Goal: Task Accomplishment & Management: Complete application form

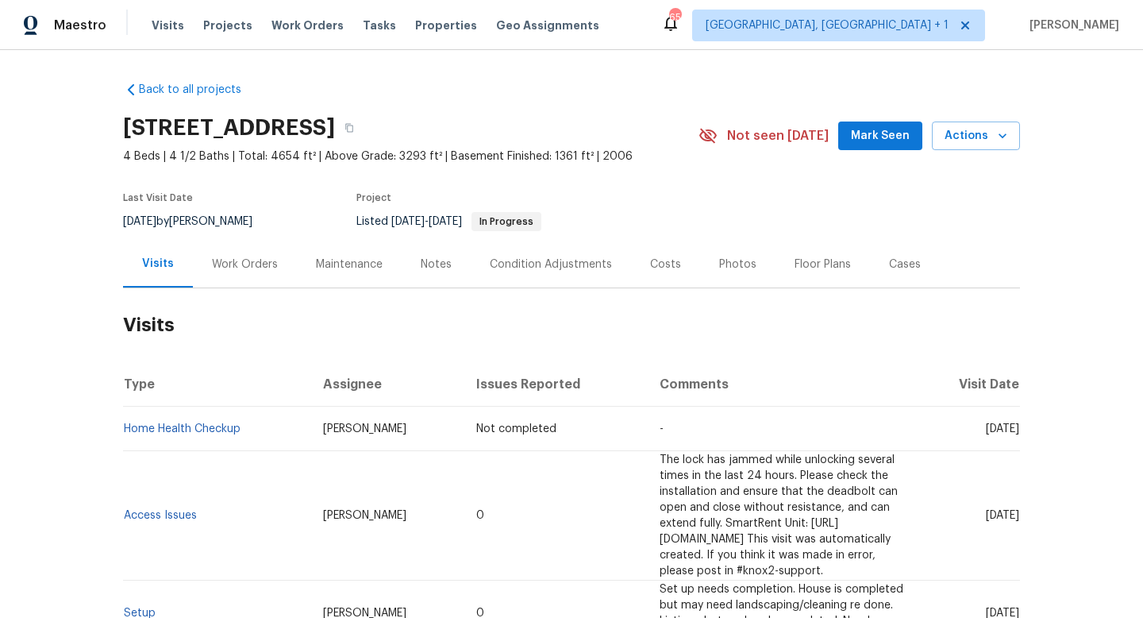
click at [264, 281] on div "Work Orders" at bounding box center [245, 264] width 104 height 47
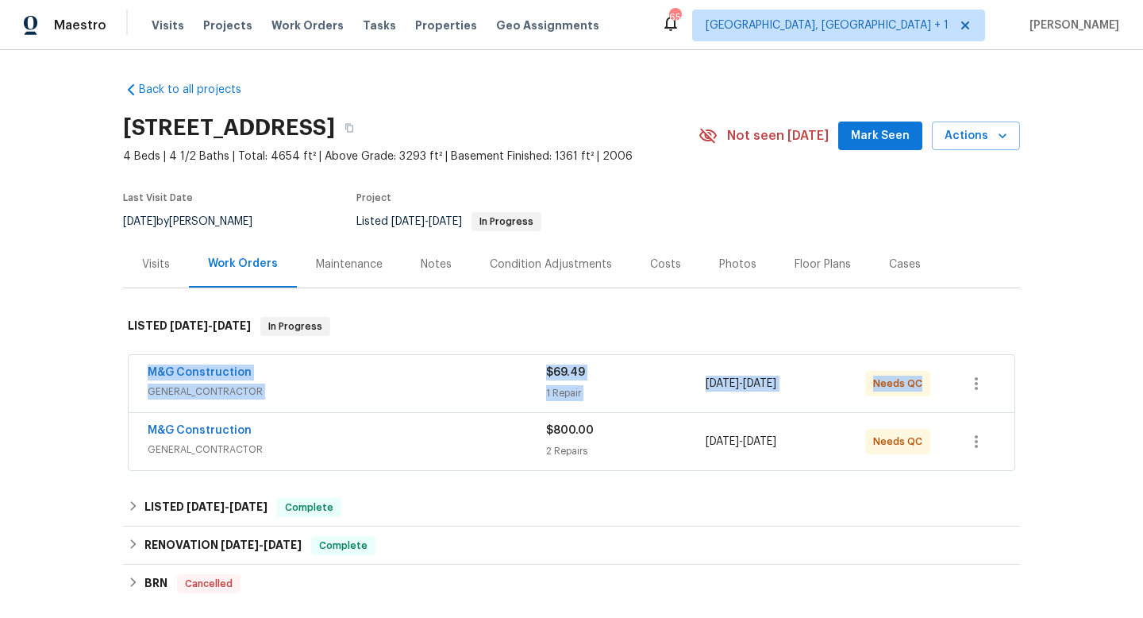
drag, startPoint x: 134, startPoint y: 362, endPoint x: 1025, endPoint y: 375, distance: 891.0
click at [1027, 376] on div "Back to all projects 18550 Kerill Rd, Triangle, VA 22172 4 Beds | 4 1/2 Baths |…" at bounding box center [571, 334] width 1143 height 568
copy div "M&G Construction GENERAL_CONTRACTOR $69.49 1 Repair 9/9/2025 - 9/9/2025 Needs QC"
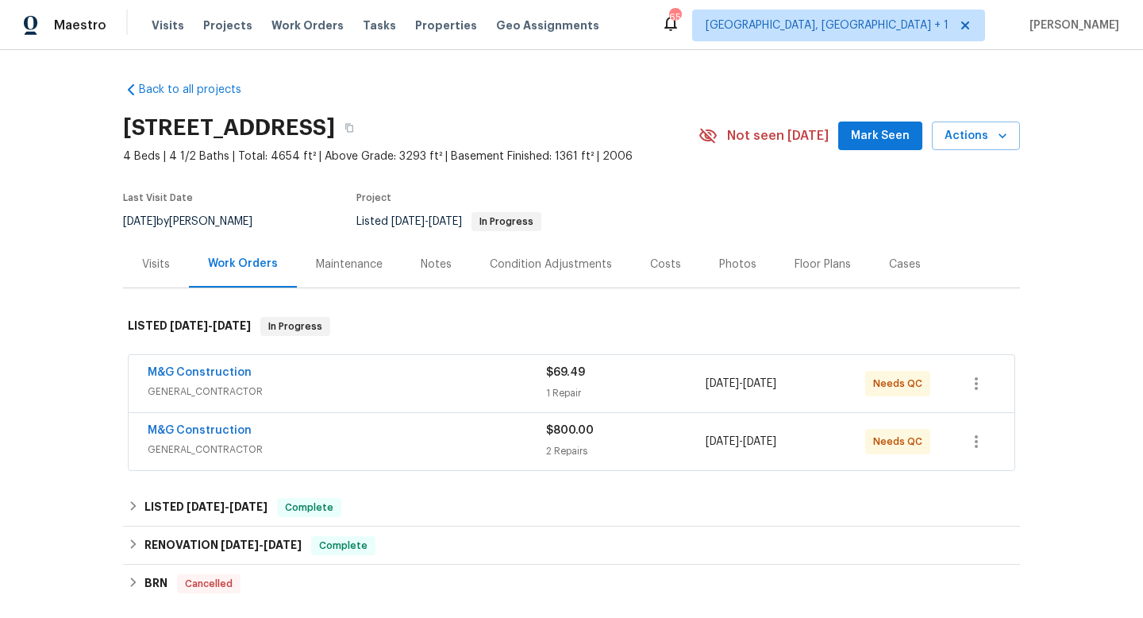
click at [426, 380] on div "M&G Construction" at bounding box center [347, 373] width 399 height 19
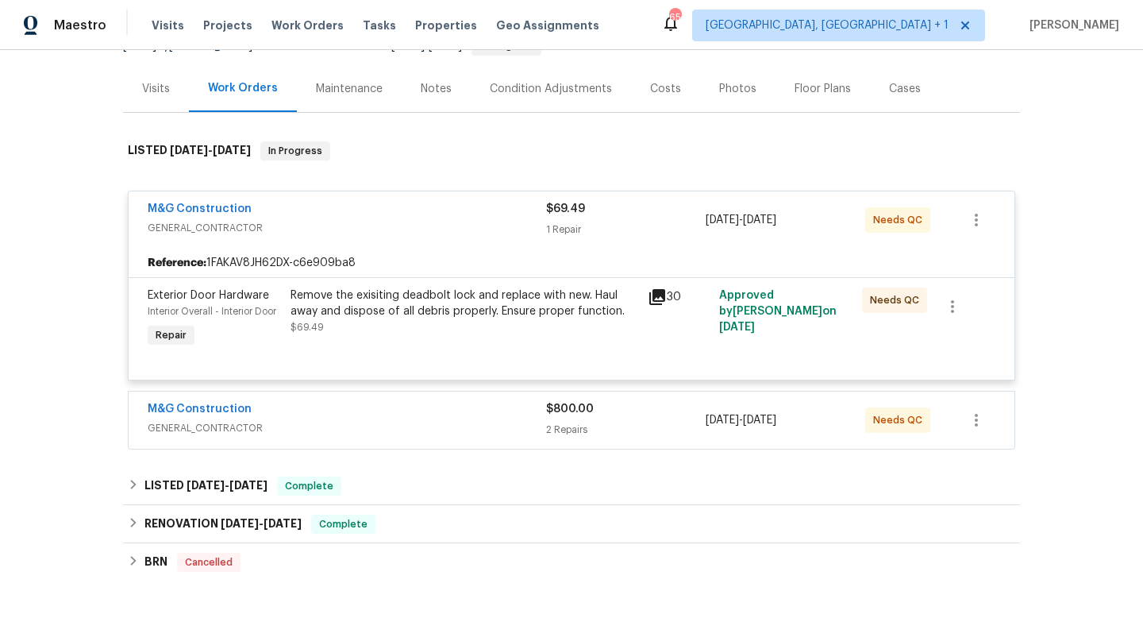
scroll to position [270, 0]
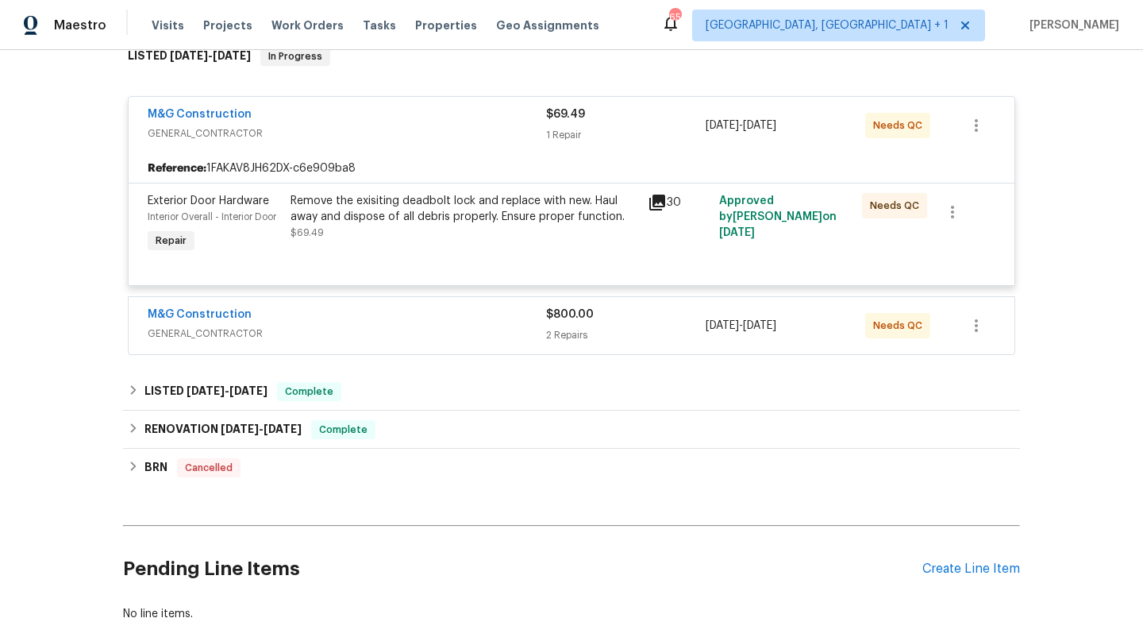
click at [437, 336] on span "GENERAL_CONTRACTOR" at bounding box center [347, 334] width 399 height 16
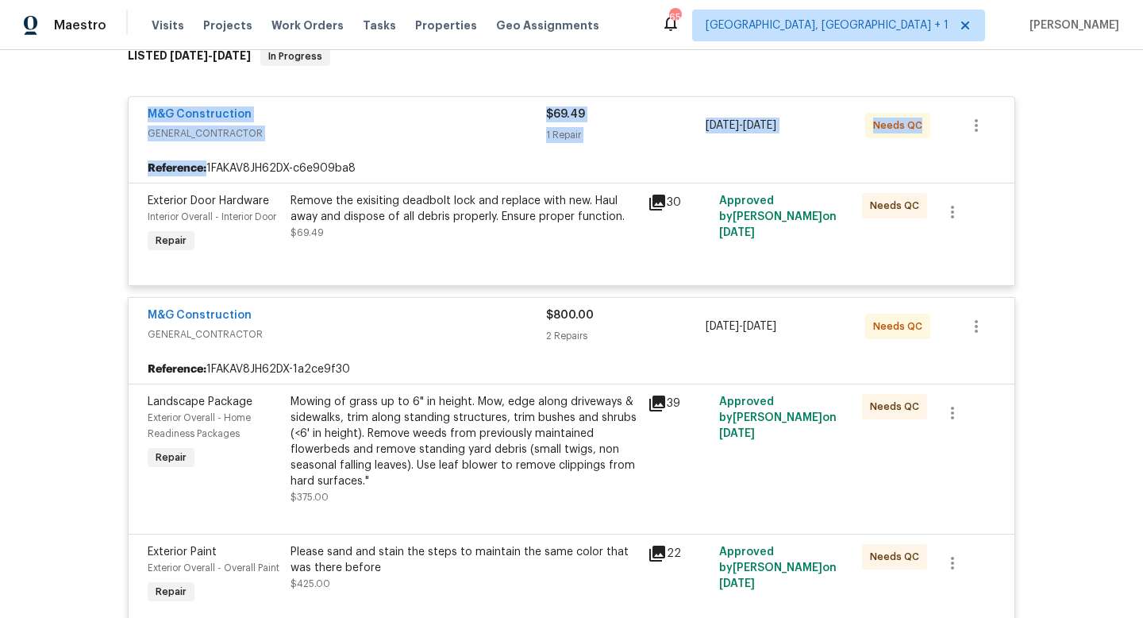
drag, startPoint x: 137, startPoint y: 106, endPoint x: 927, endPoint y: 173, distance: 793.0
click at [932, 173] on div "M&G Construction GENERAL_CONTRACTOR $69.49 1 Repair 9/9/2025 - 9/9/2025 Needs Q…" at bounding box center [572, 191] width 888 height 190
copy div "M&G Construction GENERAL_CONTRACTOR $69.49 1 Repair 9/9/2025 - 9/9/2025 Needs Q…"
click at [20, 121] on div "Back to all projects 18550 Kerill Rd, Triangle, VA 22172 4 Beds | 4 1/2 Baths |…" at bounding box center [571, 334] width 1143 height 568
drag, startPoint x: 135, startPoint y: 104, endPoint x: 959, endPoint y: 152, distance: 825.7
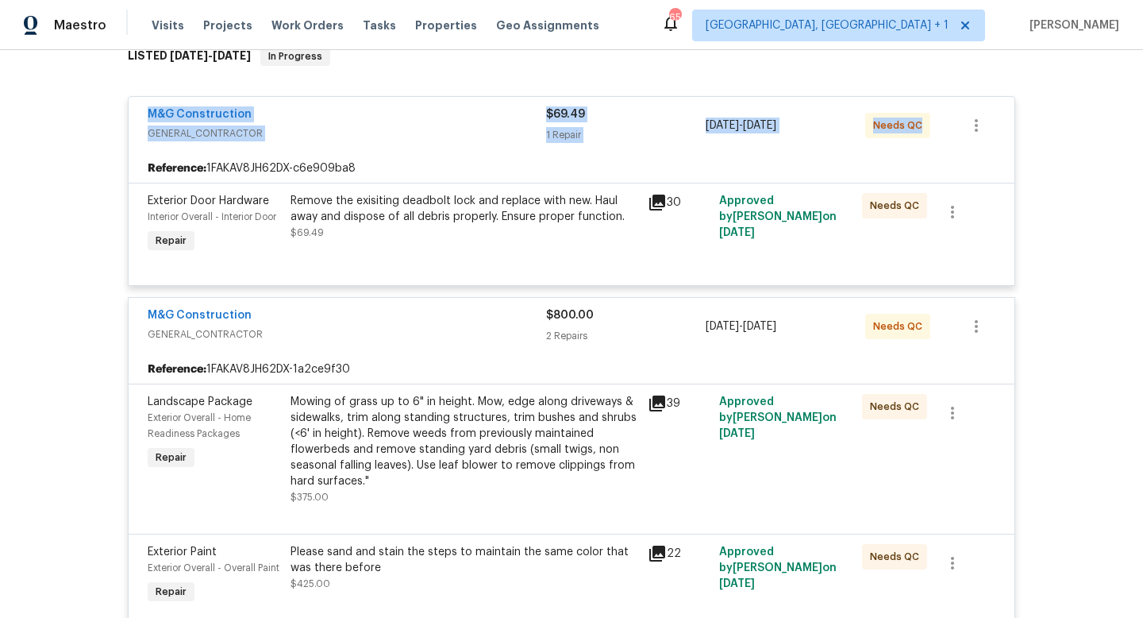
click at [959, 152] on div "M&G Construction GENERAL_CONTRACTOR $69.49 1 Repair 9/9/2025 - 9/9/2025 Needs QC" at bounding box center [572, 125] width 886 height 57
copy div "M&G Construction GENERAL_CONTRACTOR $69.49 1 Repair 9/9/2025 - 9/9/2025 Needs QC"
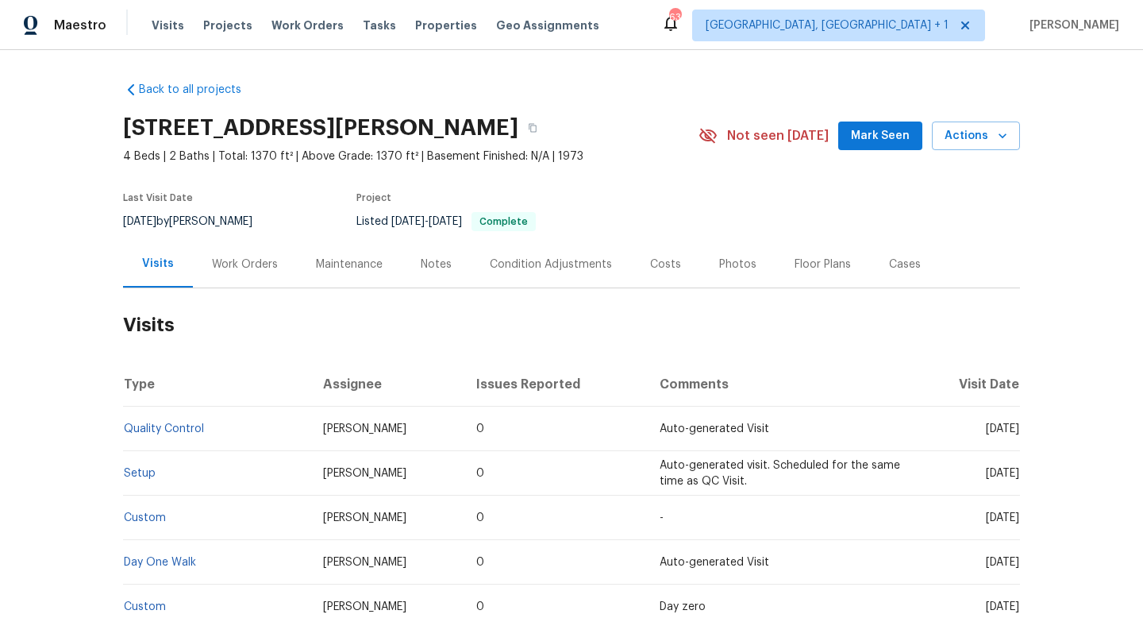
click at [912, 276] on div "Cases" at bounding box center [905, 264] width 70 height 47
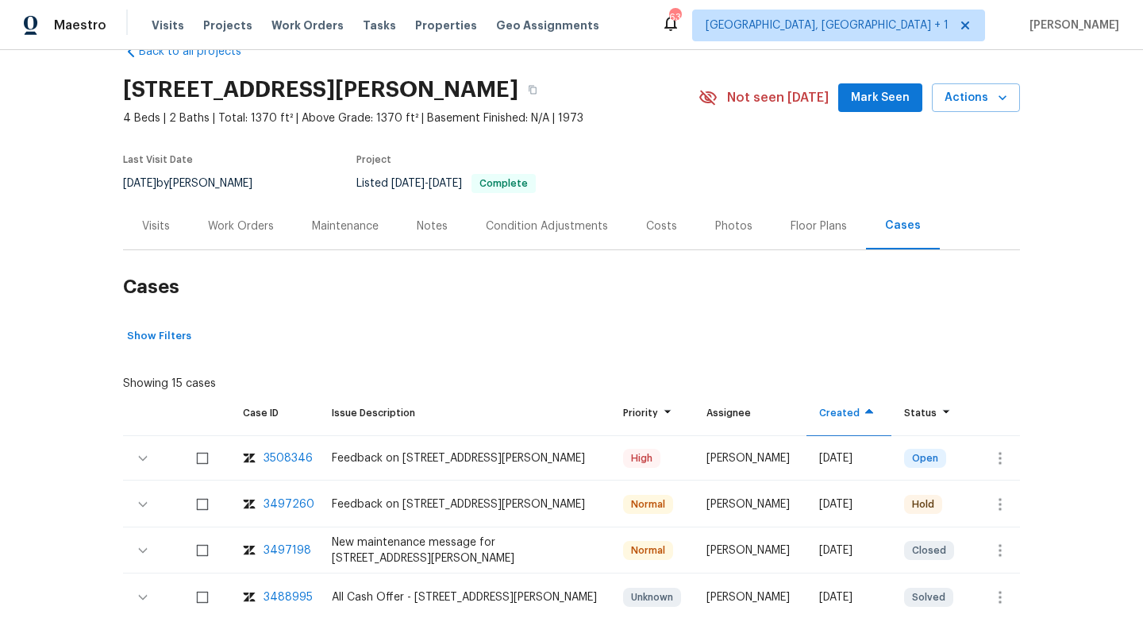
scroll to position [85, 0]
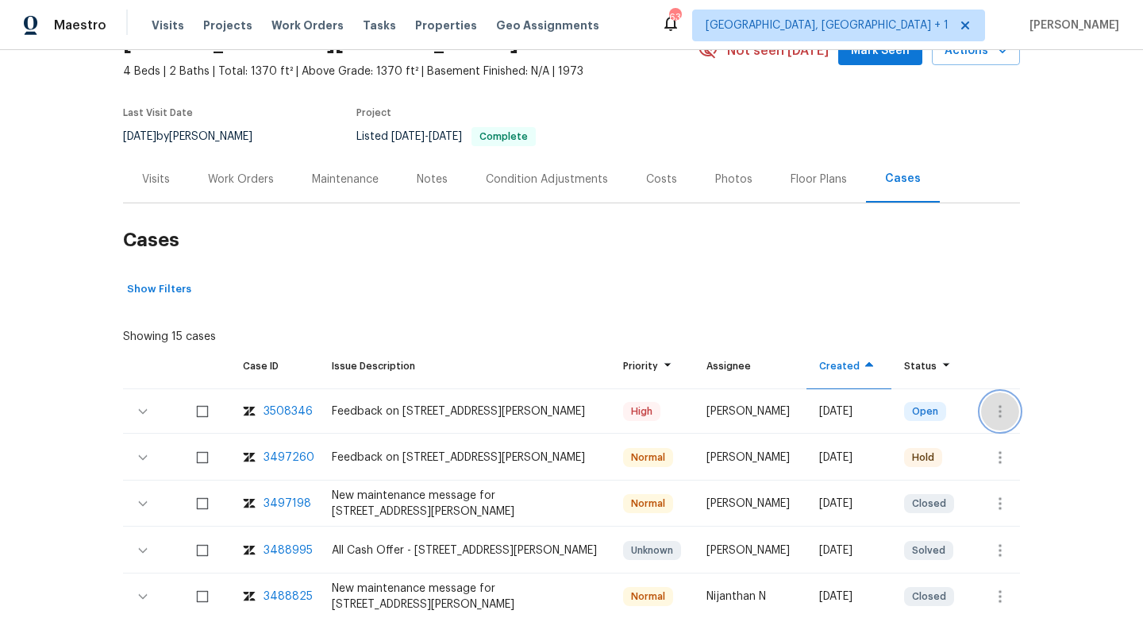
click at [995, 413] on icon "button" at bounding box center [1000, 411] width 19 height 19
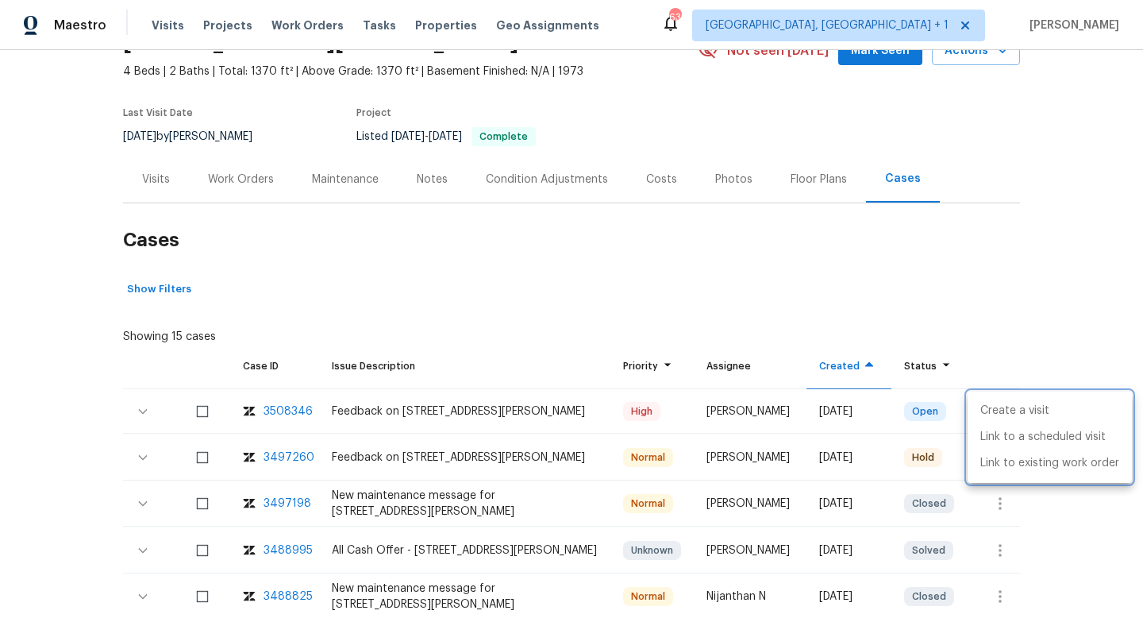
click at [283, 459] on div at bounding box center [571, 309] width 1143 height 618
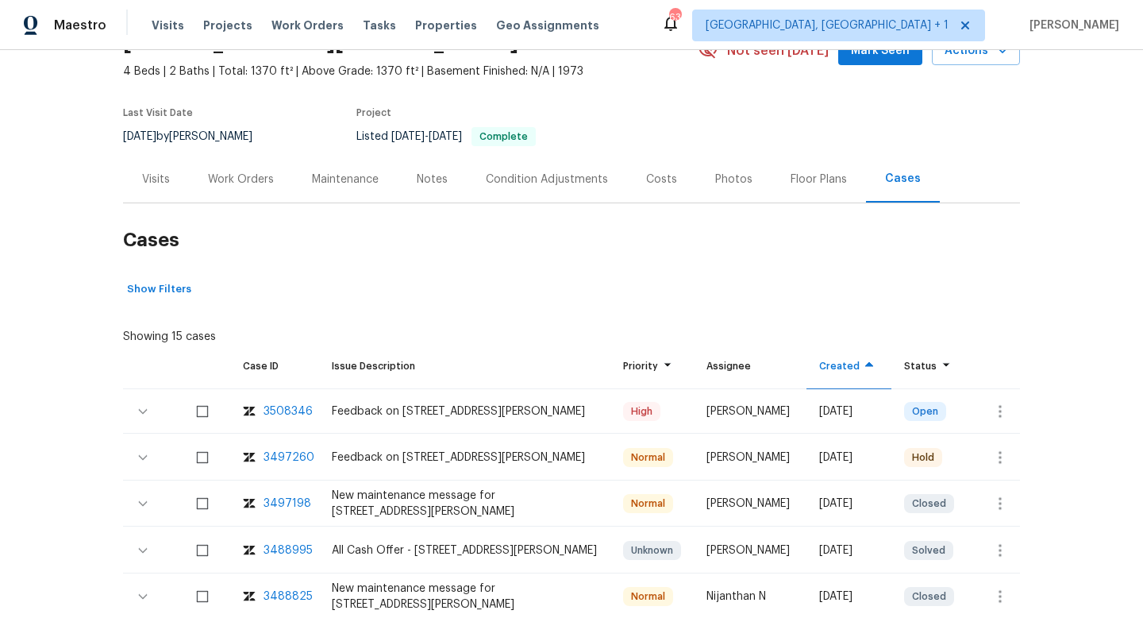
click at [283, 459] on div "3497260" at bounding box center [289, 457] width 51 height 16
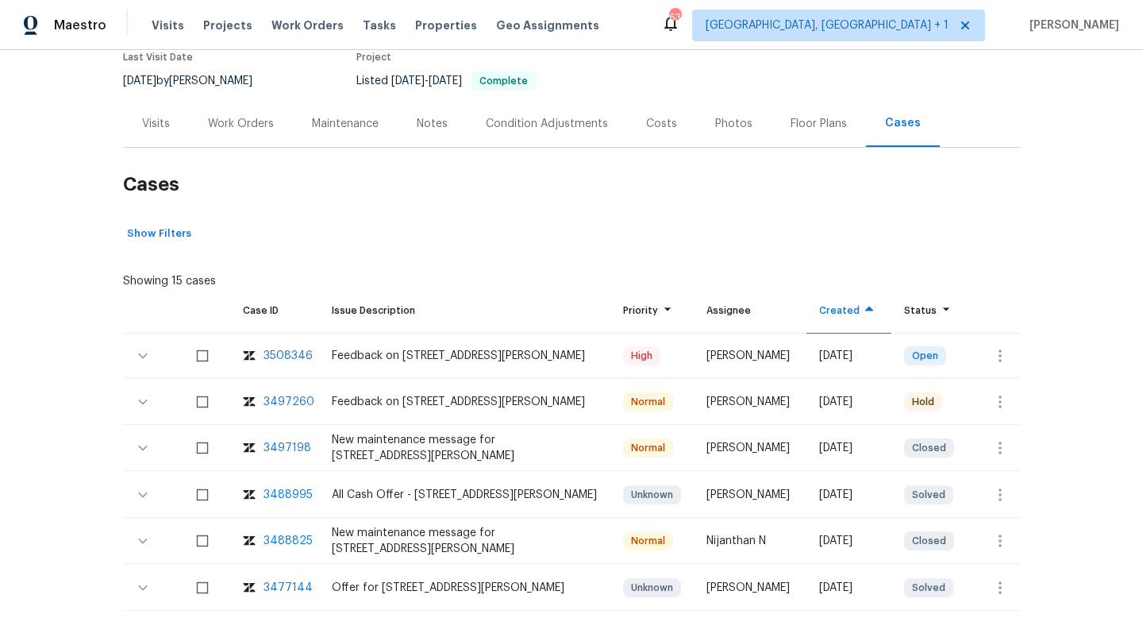
scroll to position [154, 0]
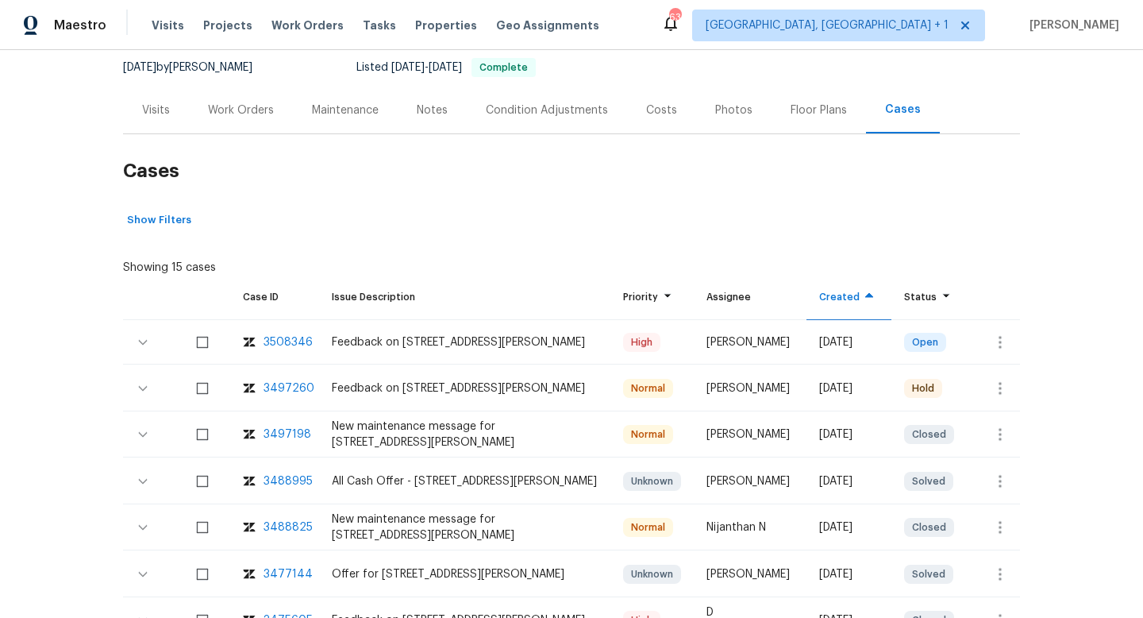
click at [230, 102] on div "Work Orders" at bounding box center [241, 110] width 66 height 16
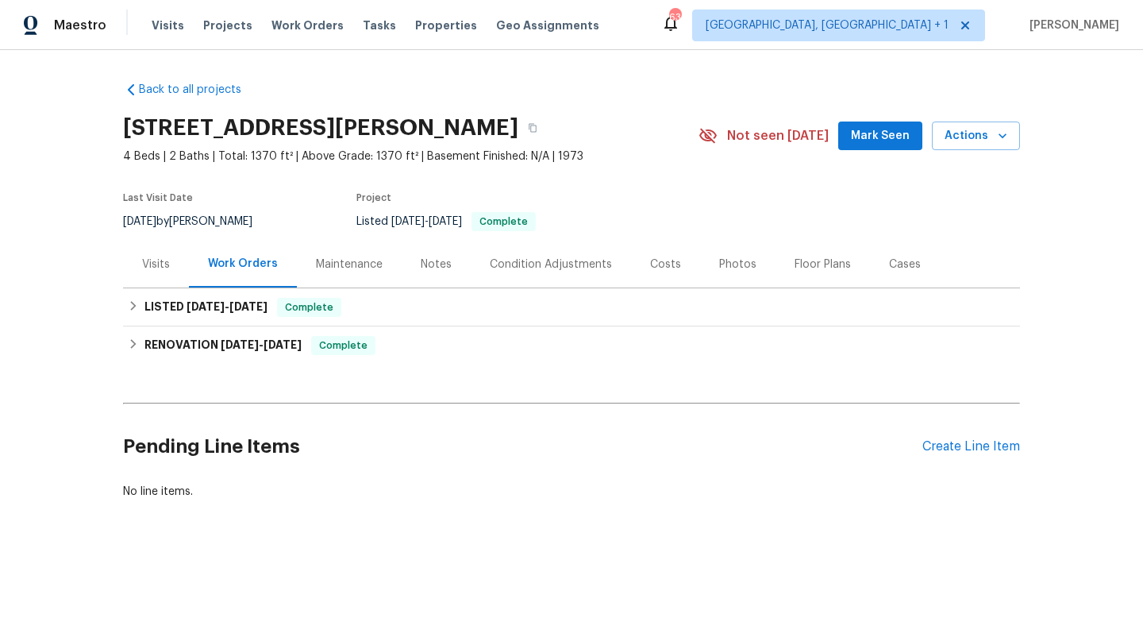
click at [160, 263] on div "Visits" at bounding box center [156, 264] width 28 height 16
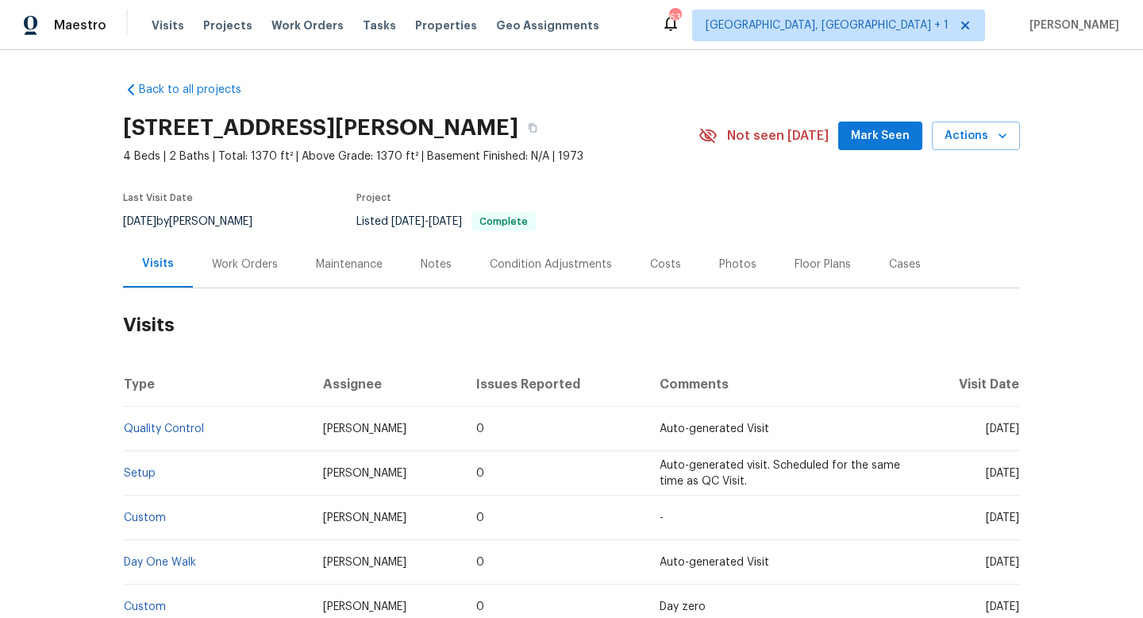
click at [220, 259] on div "Work Orders" at bounding box center [245, 264] width 66 height 16
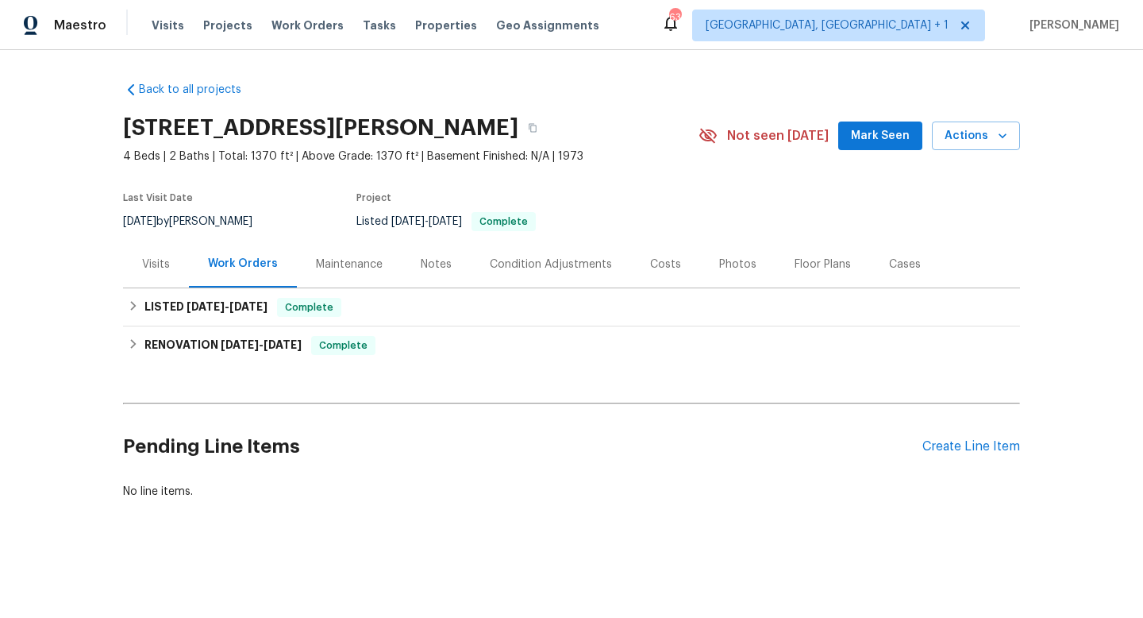
click at [139, 258] on div "Visits" at bounding box center [156, 264] width 66 height 47
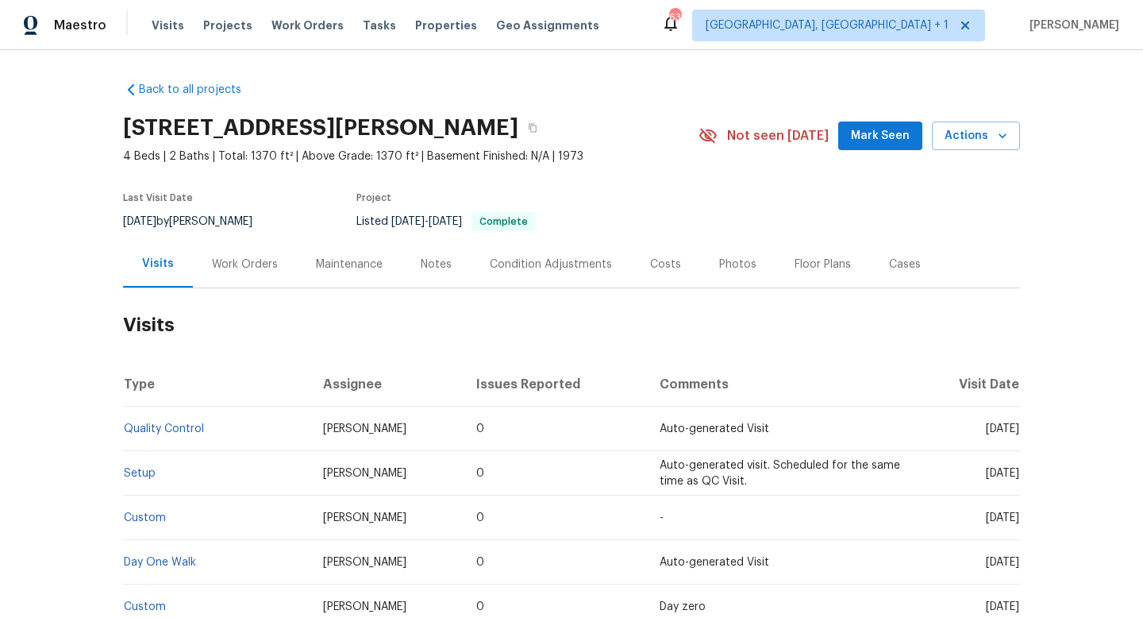
click at [223, 268] on div "Work Orders" at bounding box center [245, 264] width 66 height 16
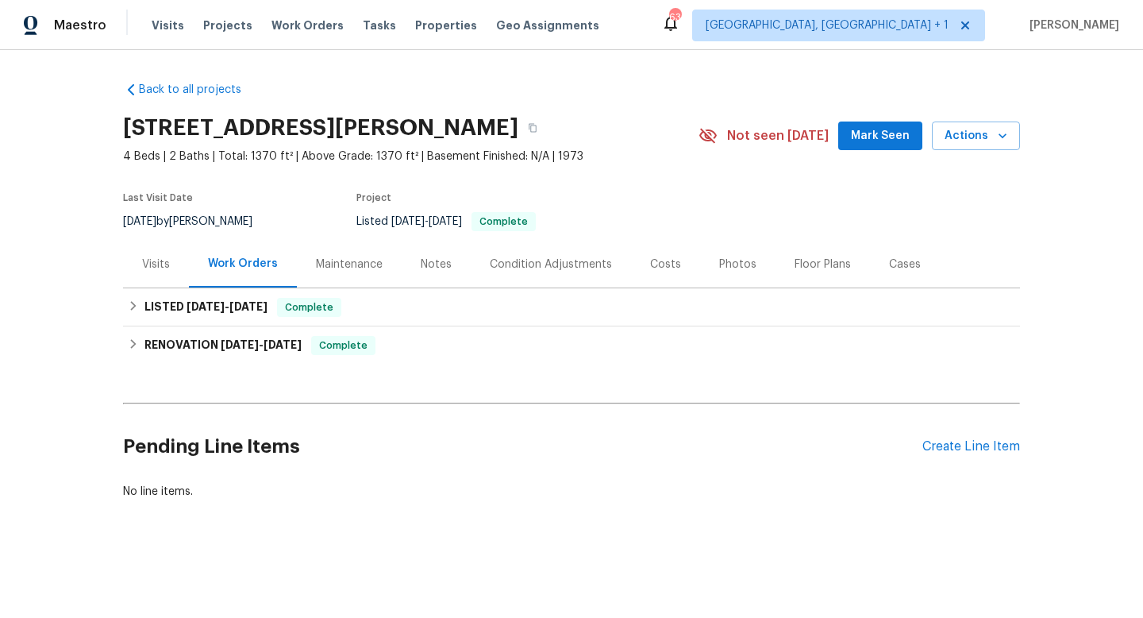
click at [210, 222] on div "9/4/2025 by Kaden Peterson" at bounding box center [197, 221] width 148 height 19
copy div "9/4/2025 by Kaden Peterson"
click at [156, 268] on div "Visits" at bounding box center [156, 264] width 28 height 16
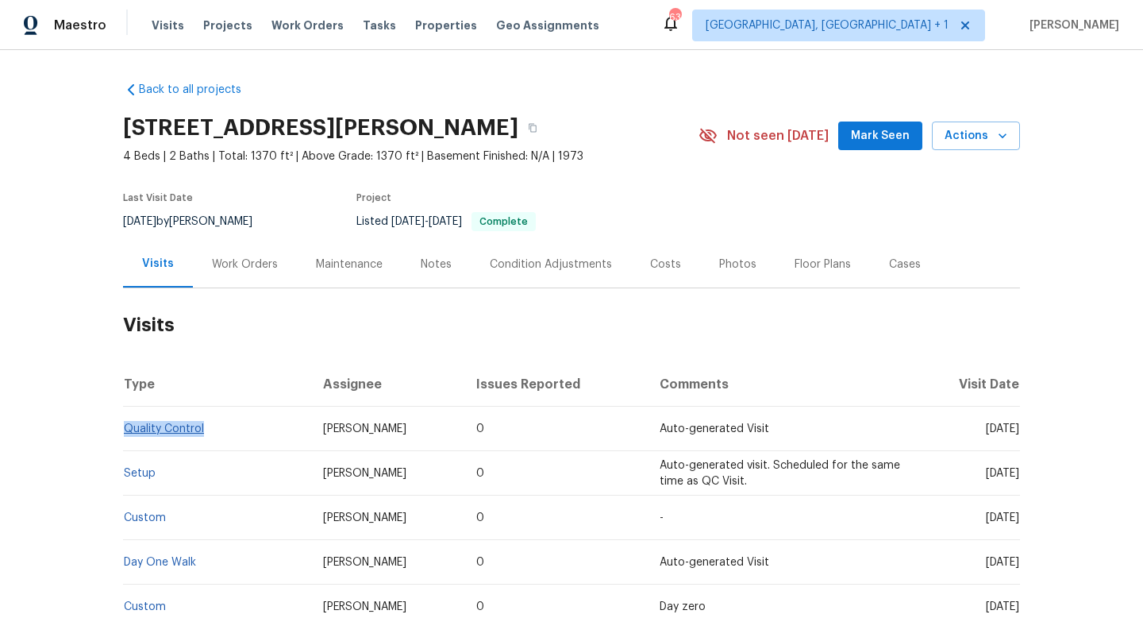
drag, startPoint x: 218, startPoint y: 430, endPoint x: 125, endPoint y: 427, distance: 92.2
click at [125, 427] on td "Quality Control" at bounding box center [216, 429] width 187 height 44
copy link "Quality Control"
click at [358, 425] on span "Kaden Peterson" at bounding box center [364, 428] width 83 height 11
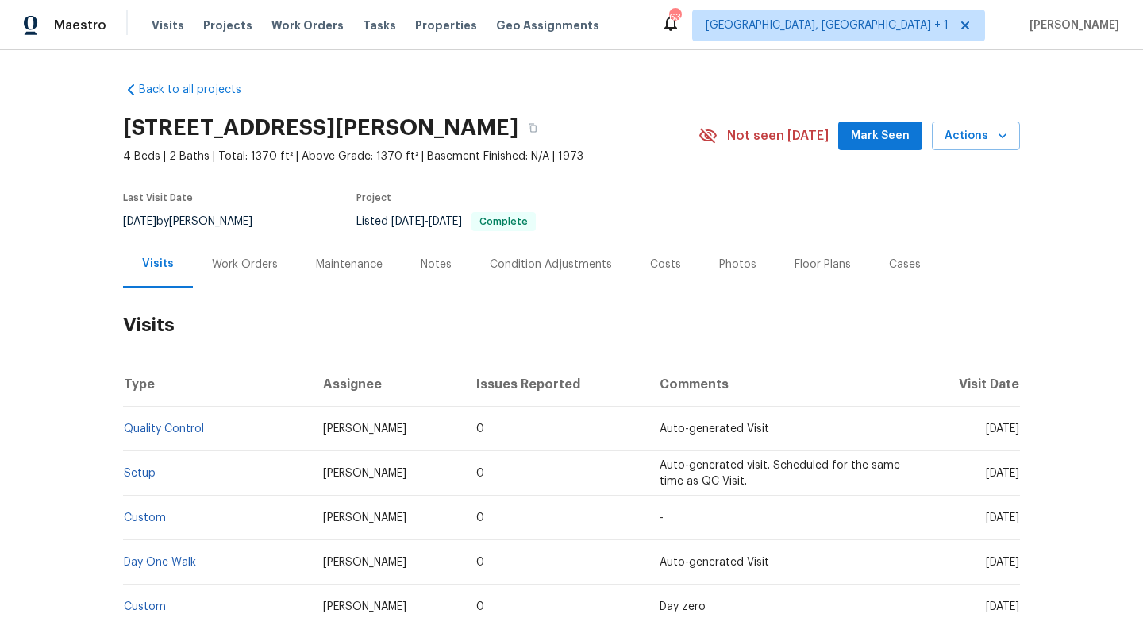
click at [358, 425] on span "Kaden Peterson" at bounding box center [364, 428] width 83 height 11
copy span "Kaden Peterson"
click at [900, 260] on div "Cases" at bounding box center [905, 264] width 32 height 16
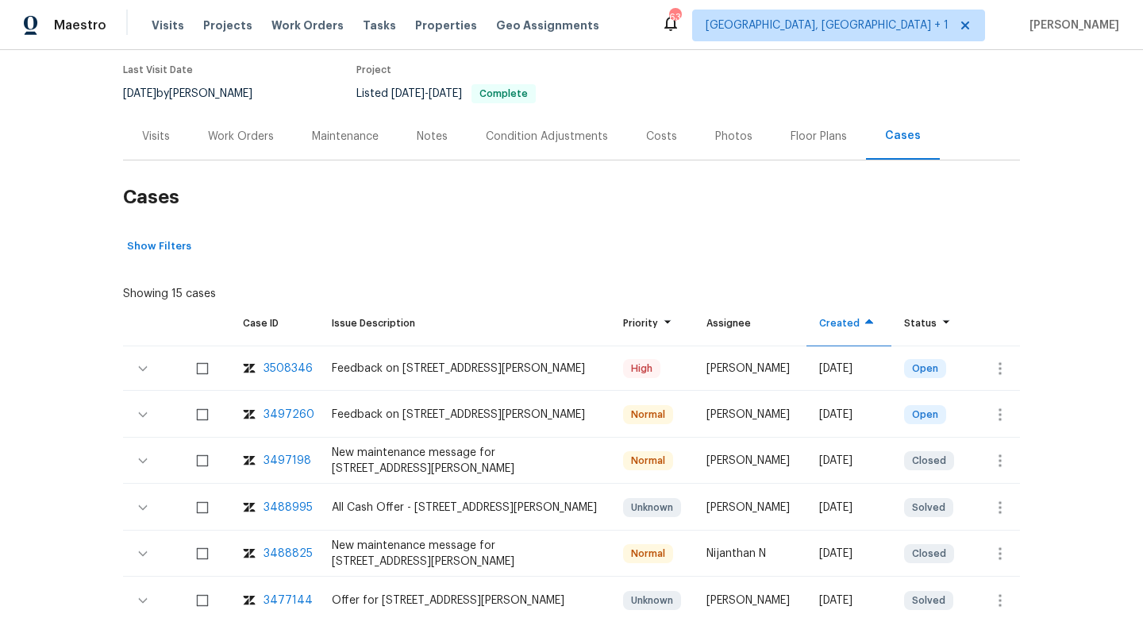
scroll to position [263, 0]
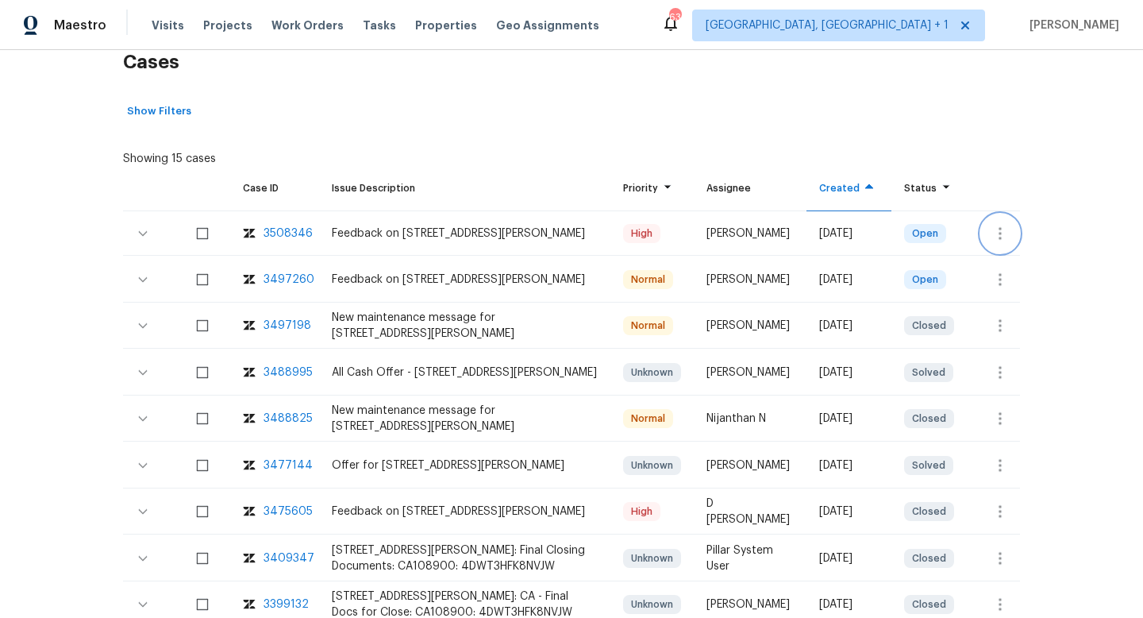
click at [991, 230] on icon "button" at bounding box center [1000, 233] width 19 height 19
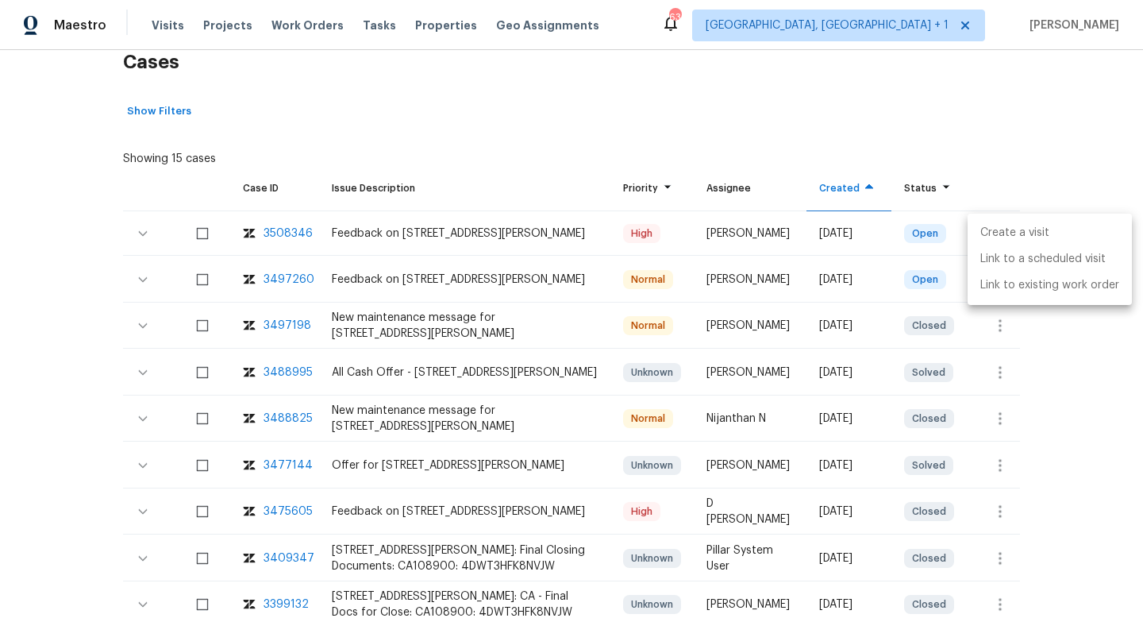
click at [991, 230] on li "Create a visit" at bounding box center [1050, 233] width 164 height 26
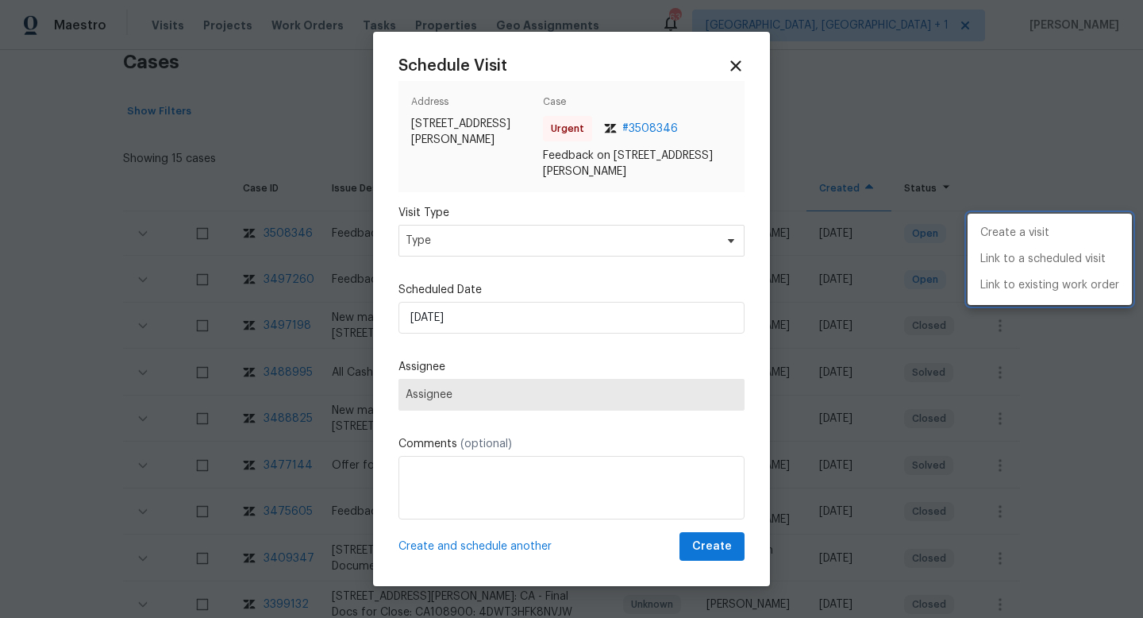
click at [429, 245] on div at bounding box center [571, 309] width 1143 height 618
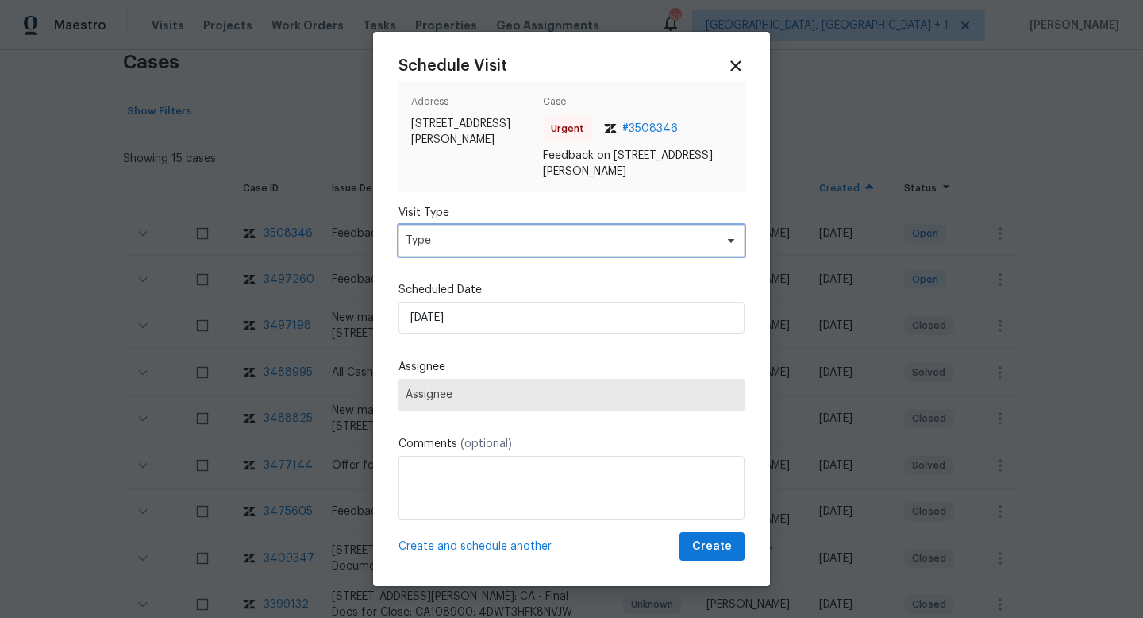
click at [429, 245] on span "Type" at bounding box center [560, 241] width 309 height 16
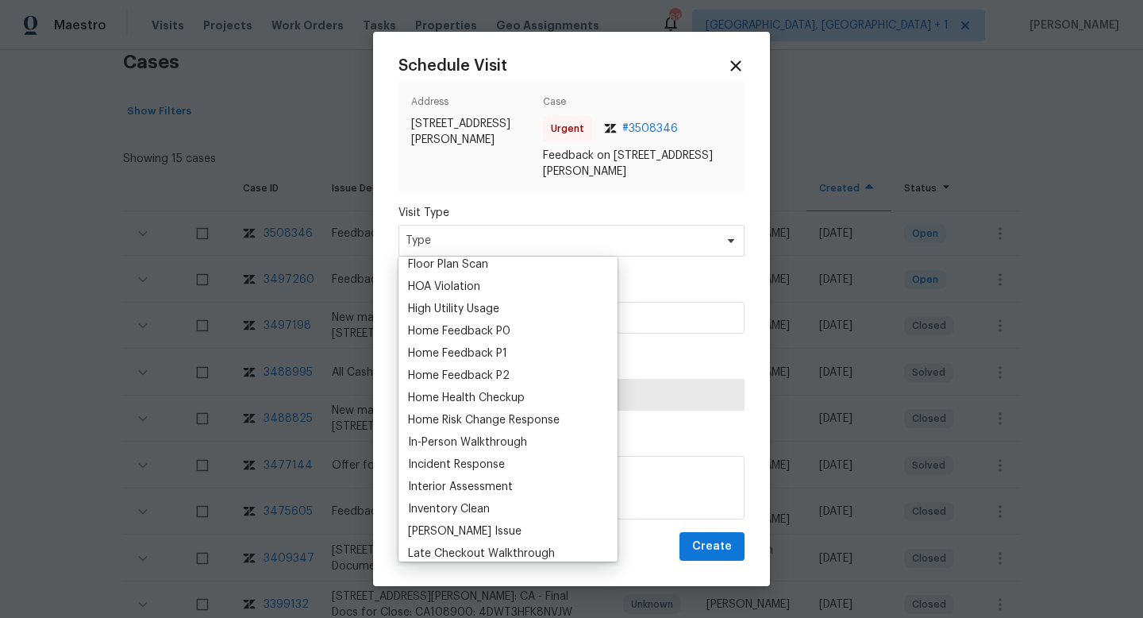
scroll to position [411, 0]
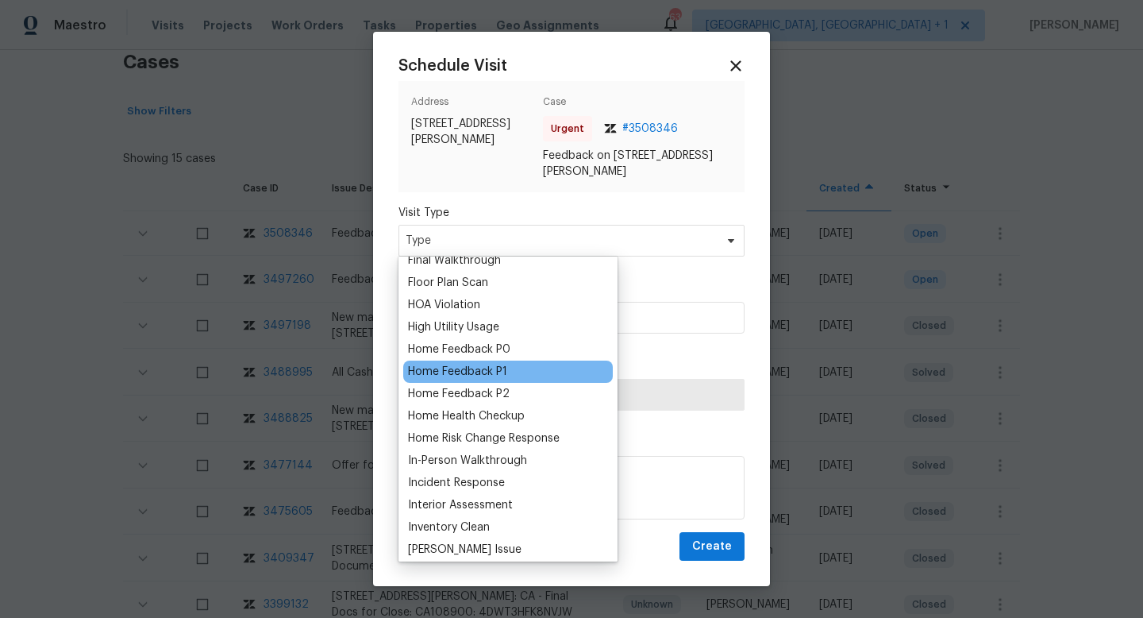
click at [478, 366] on div "Home Feedback P1" at bounding box center [457, 372] width 99 height 16
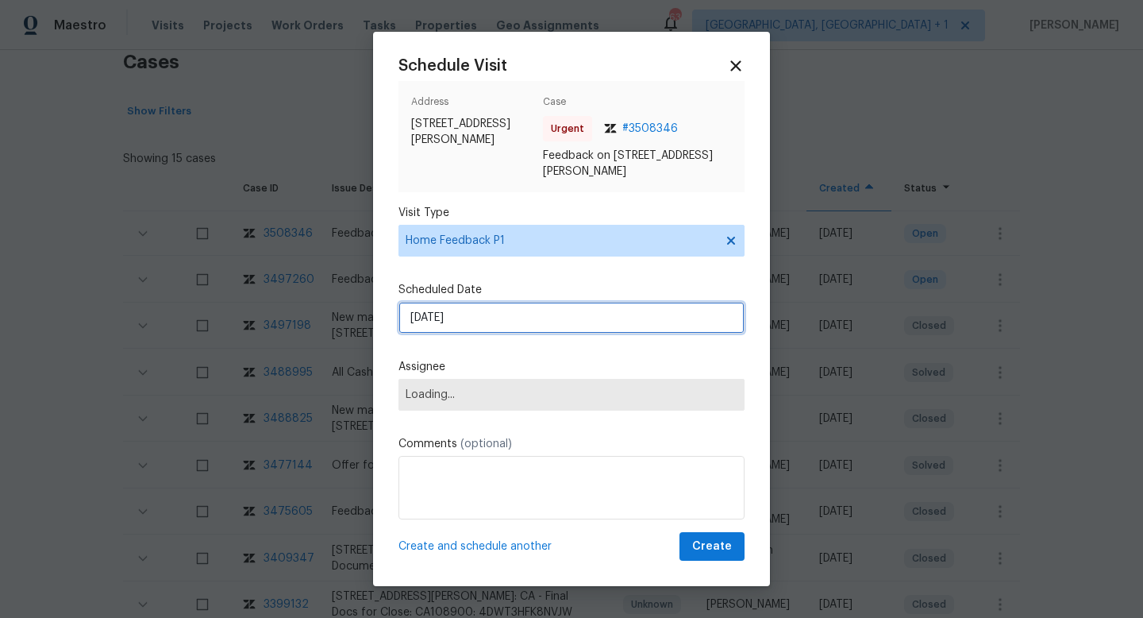
click at [426, 314] on input "23/09/2025" at bounding box center [572, 318] width 346 height 32
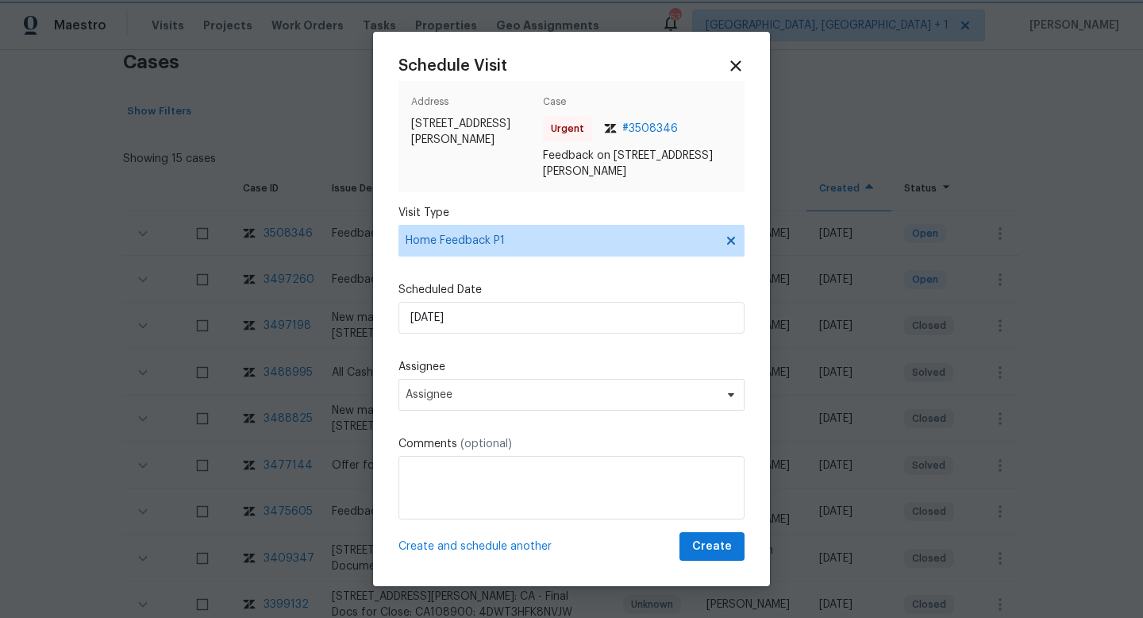
click at [713, 276] on div "Schedule Visit Address 1885 Leon Ave, San Diego, CA 92154 Case Urgent # 3508346…" at bounding box center [572, 308] width 346 height 503
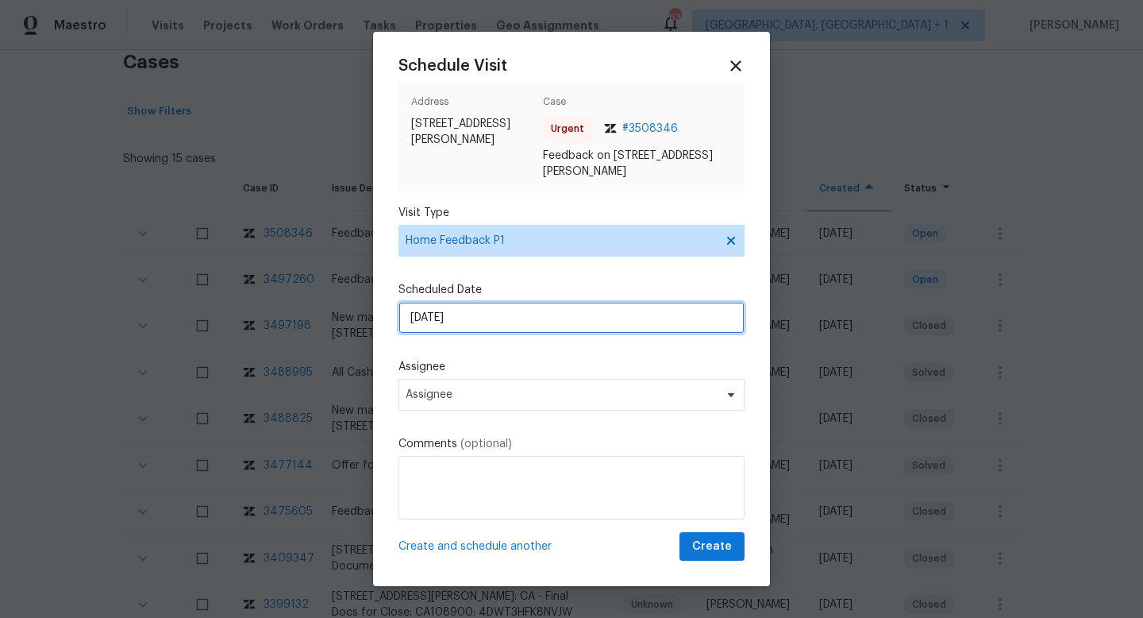
click at [442, 318] on input "23/09/2025" at bounding box center [572, 318] width 346 height 32
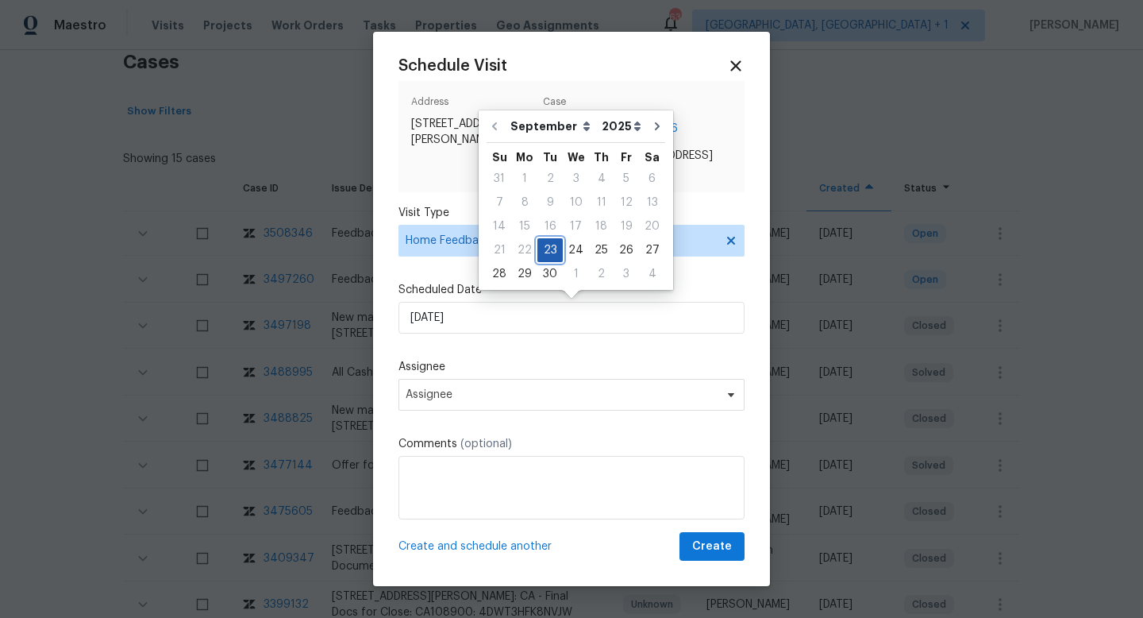
click at [552, 249] on div "23" at bounding box center [550, 250] width 25 height 22
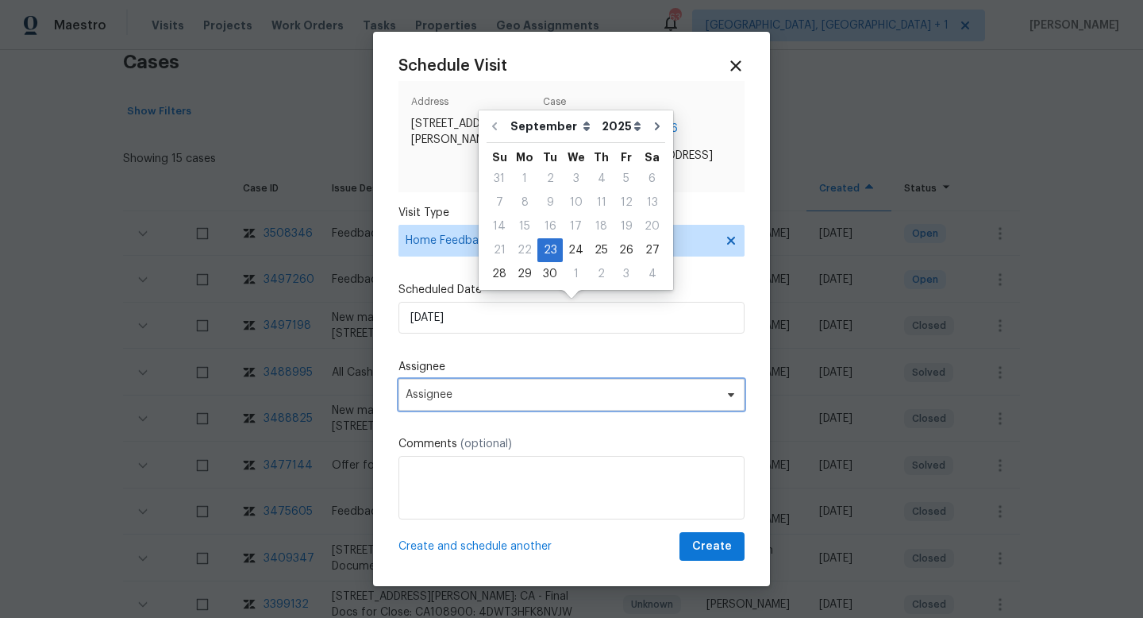
click at [423, 409] on span "Assignee" at bounding box center [572, 395] width 346 height 32
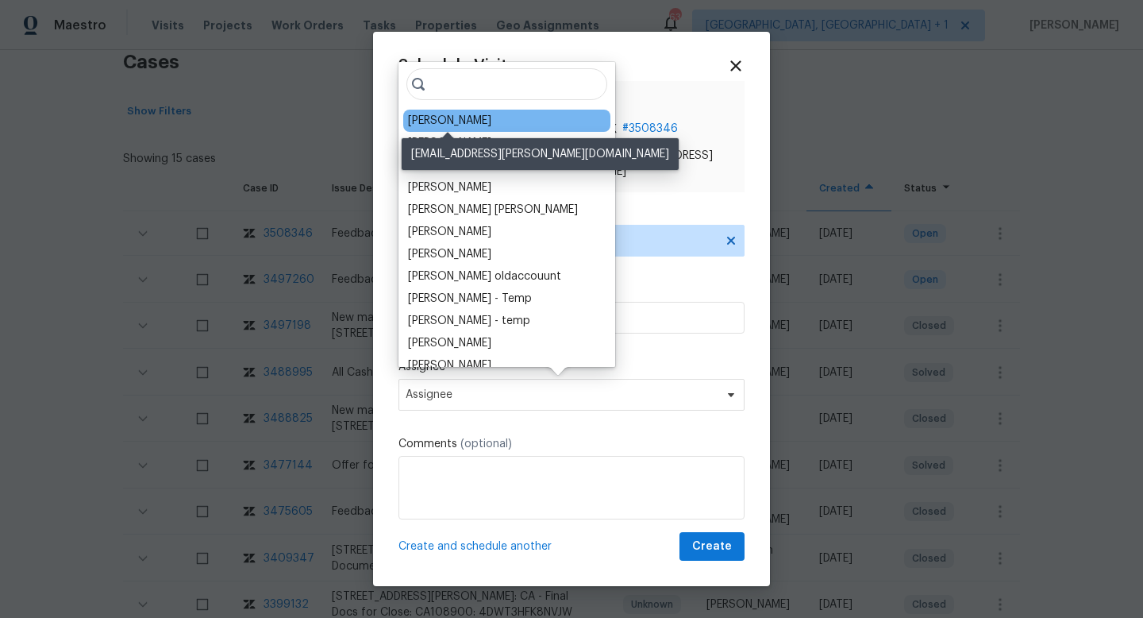
click at [472, 121] on div "Kaden Peterson" at bounding box center [449, 121] width 83 height 16
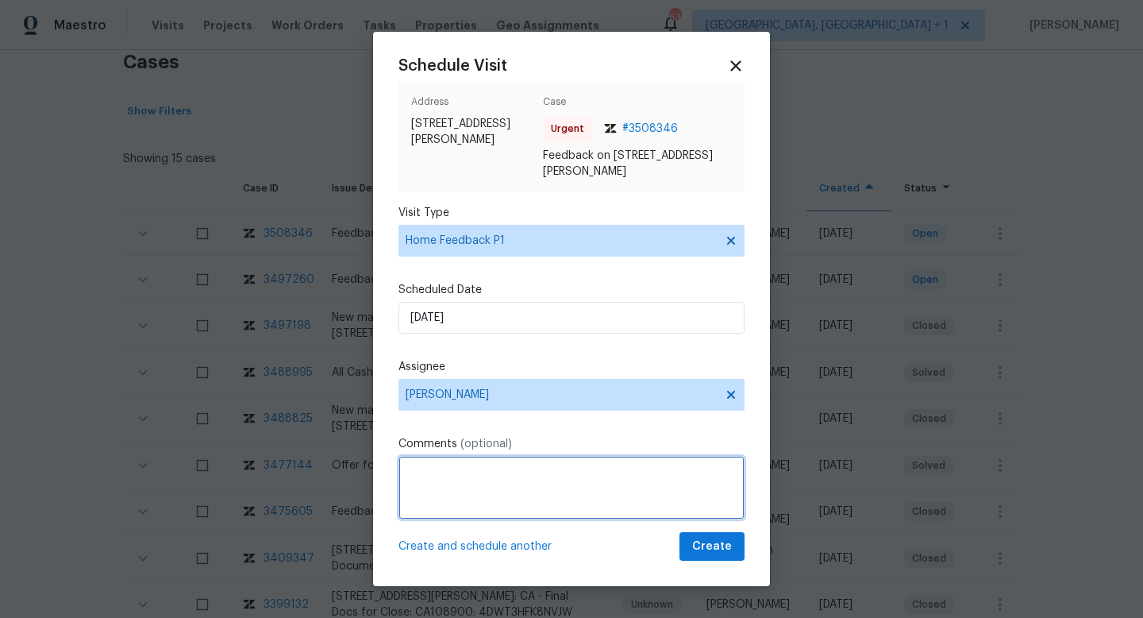
click at [457, 476] on textarea at bounding box center [572, 488] width 346 height 64
drag, startPoint x: 408, startPoint y: 466, endPoint x: 740, endPoint y: 440, distance: 333.0
click at [742, 441] on div "Comments (optional) We received a feedback stating "" at bounding box center [572, 477] width 346 height 83
click at [568, 473] on textarea "We received a feedback stating "" at bounding box center [572, 488] width 346 height 64
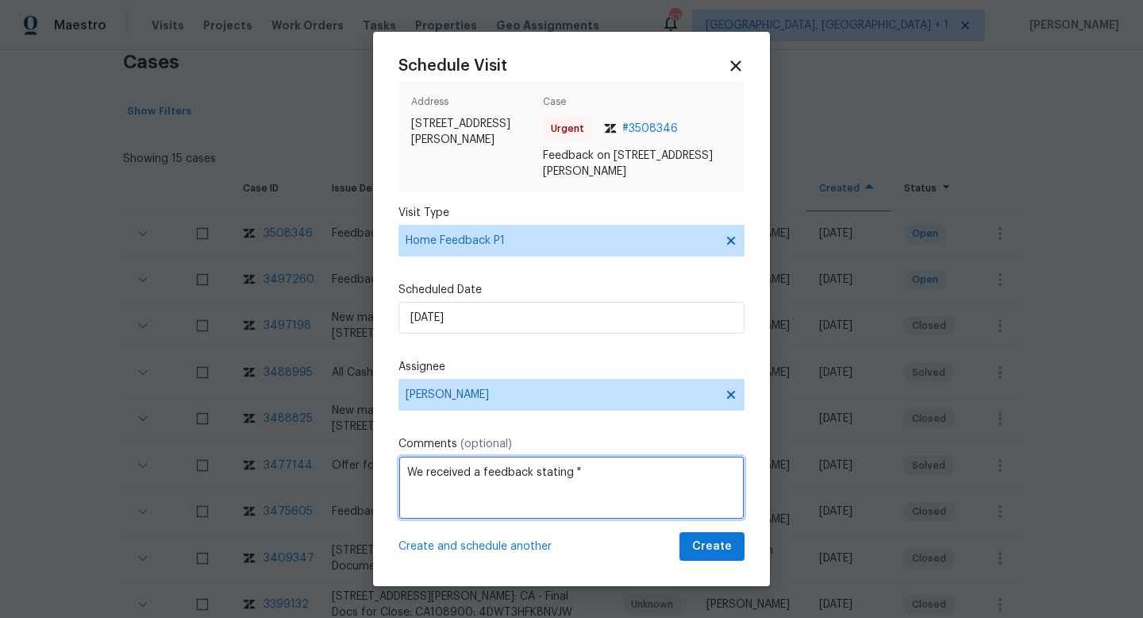
click at [568, 473] on textarea "We received a feedback stating "" at bounding box center [572, 488] width 346 height 64
paste textarea "HPM VISIT NOTES: Flip State: DOM: No Of Time issue reported: Issue:"
click at [476, 466] on textarea "HPM VISIT NOTES: Flip State: DOM: No Of Time issue reported: Issue:" at bounding box center [572, 488] width 346 height 64
paste textarea "Listed"
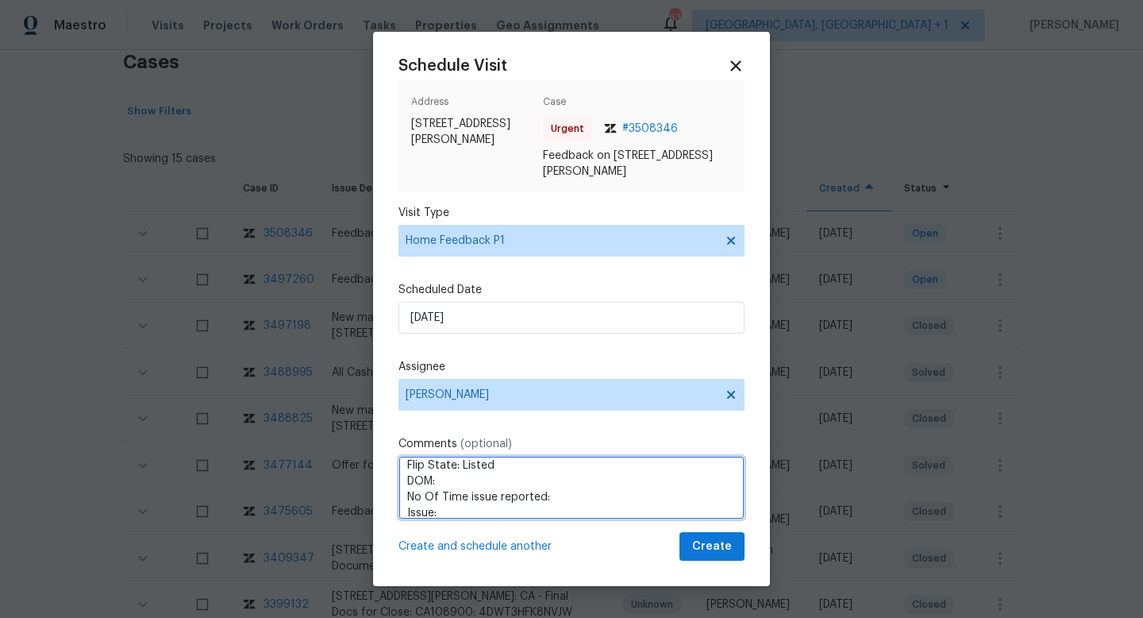
click at [485, 476] on textarea "HPM VISIT NOTES: Flip State: Listed DOM: No Of Time issue reported: Issue:" at bounding box center [572, 488] width 346 height 64
paste textarea "14"
click at [557, 493] on textarea "HPM VISIT NOTES: Flip State: Listed DOM: 14 No Of Time issue reported: Issue:" at bounding box center [572, 488] width 346 height 64
click at [507, 499] on textarea "HPM VISIT NOTES: Flip State: Listed DOM: 14 No Of Time issue reported:1 Issue:" at bounding box center [572, 488] width 346 height 64
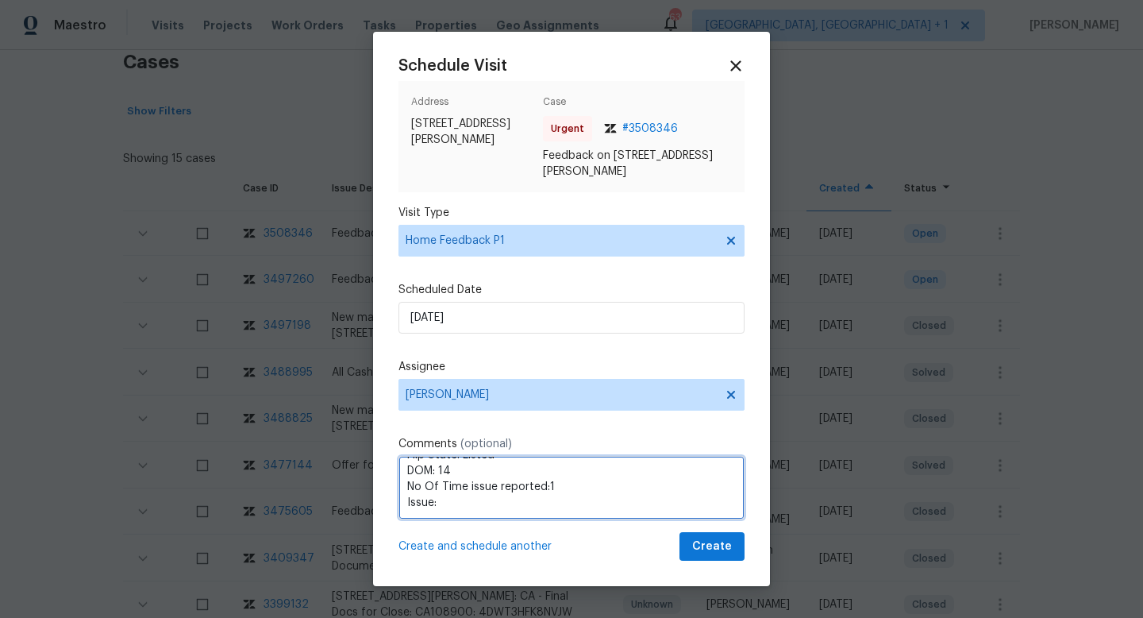
paste textarea "rear sliding door does not close properly nor lock, ceiling asbestos fire retar…"
type textarea "HPM VISIT NOTES: Flip State: Listed DOM: 14 No Of Time issue reported:1 Issue: …"
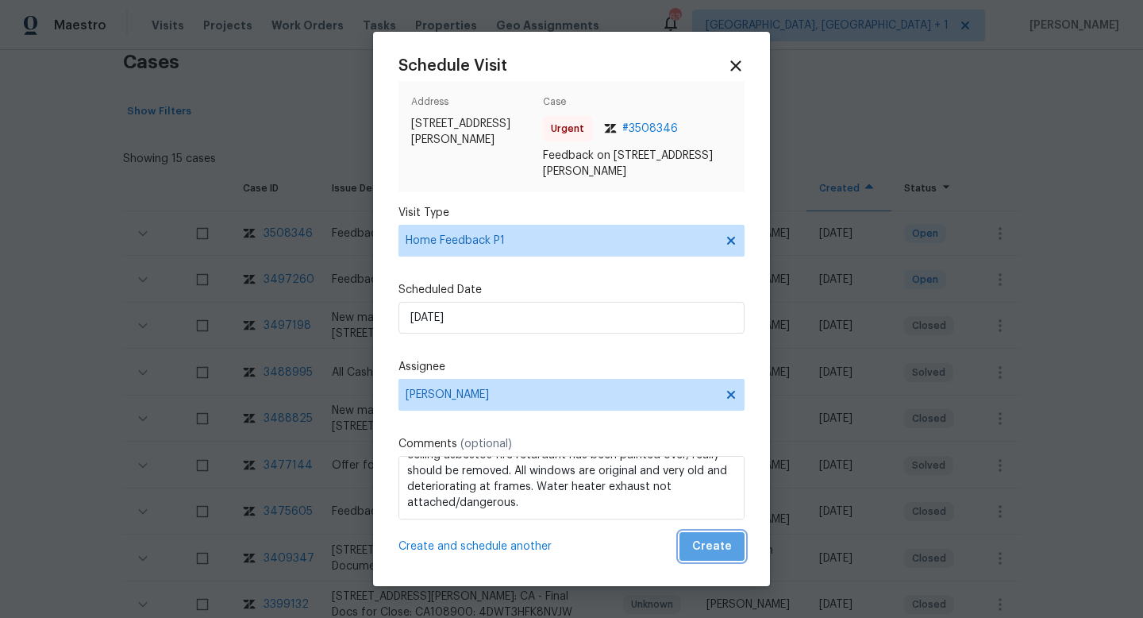
click at [723, 543] on span "Create" at bounding box center [712, 547] width 40 height 20
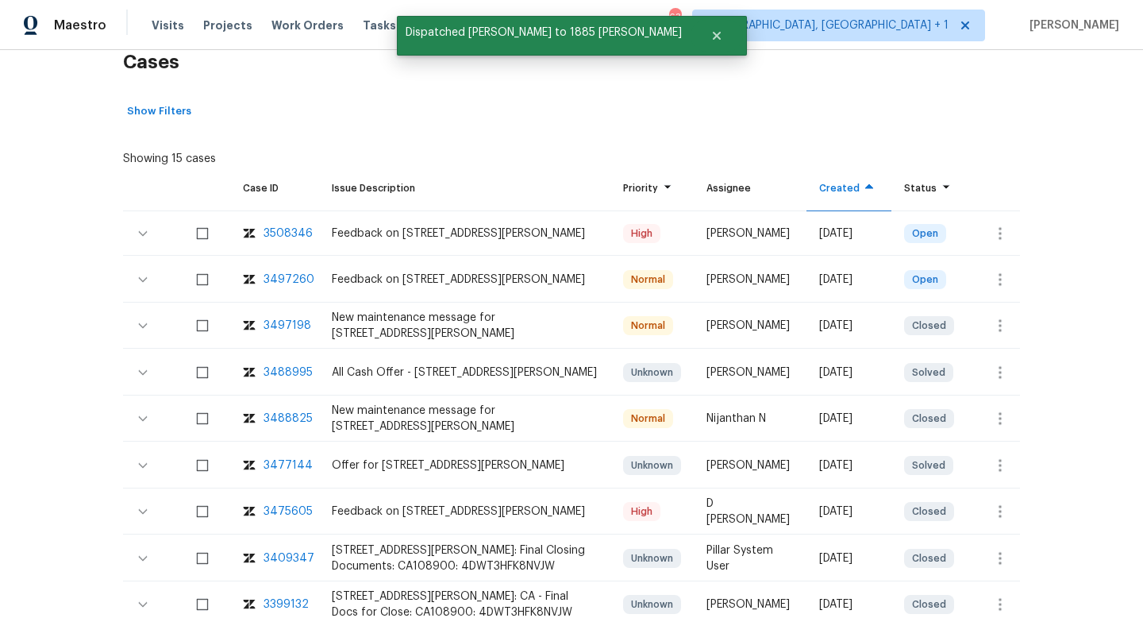
scroll to position [0, 0]
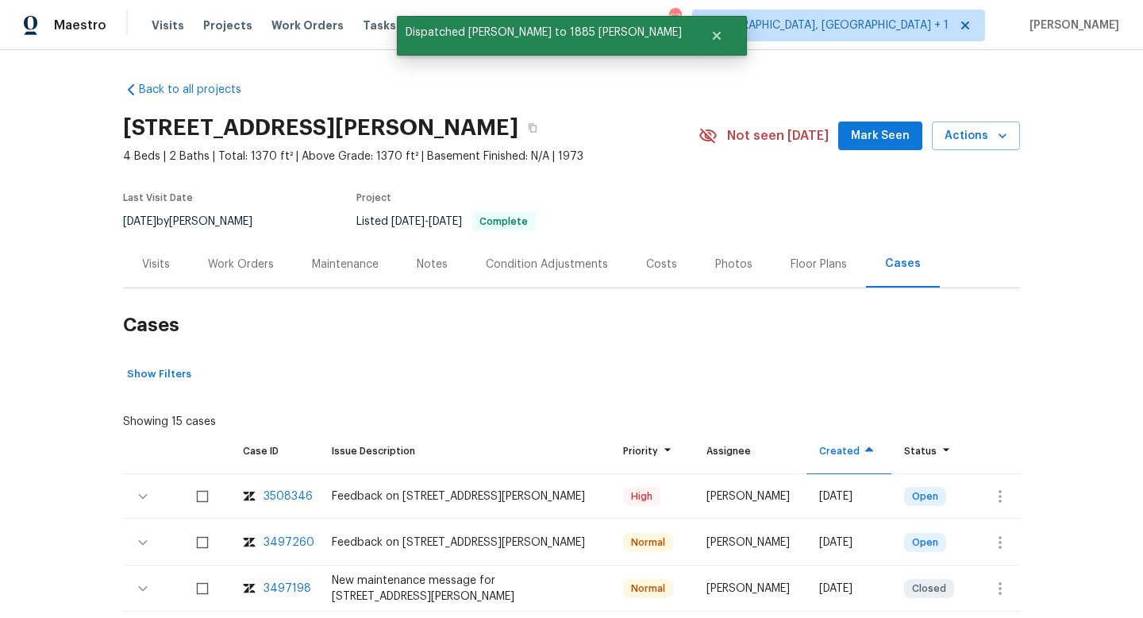
click at [249, 267] on div "Work Orders" at bounding box center [241, 264] width 66 height 16
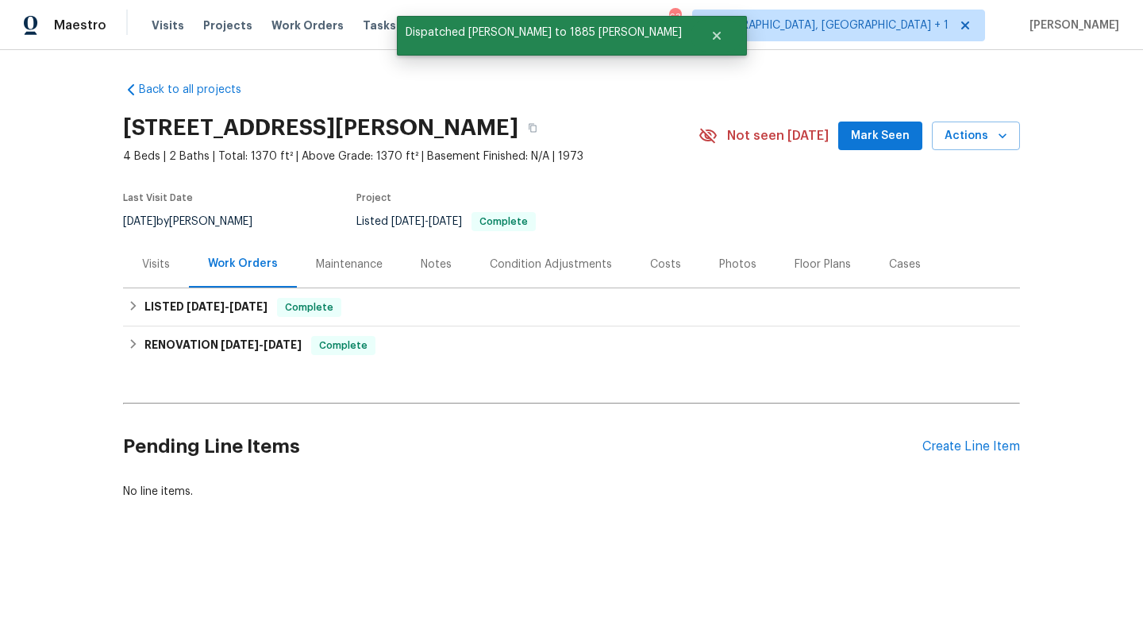
click at [172, 254] on div "Visits" at bounding box center [156, 264] width 66 height 47
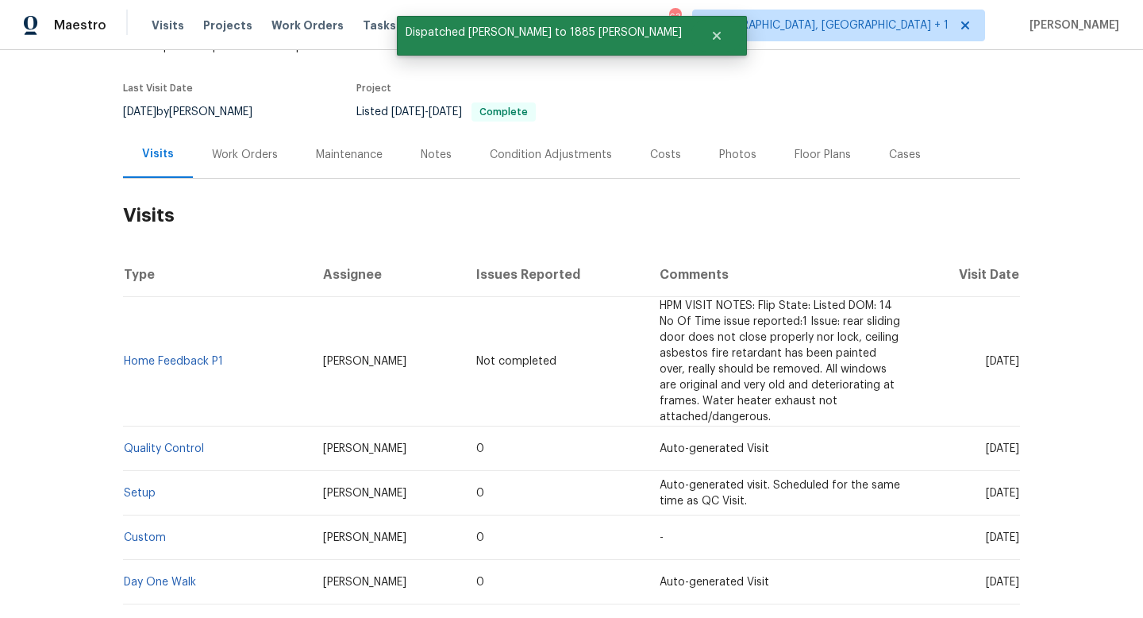
scroll to position [226, 0]
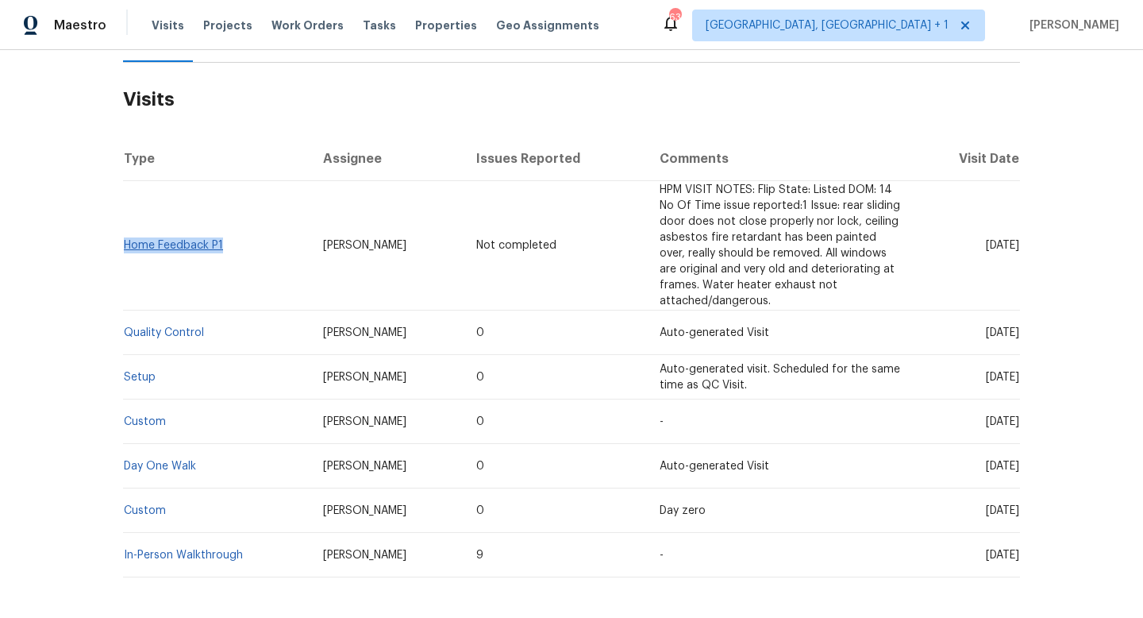
drag, startPoint x: 245, startPoint y: 244, endPoint x: 126, endPoint y: 240, distance: 118.4
click at [126, 240] on td "Home Feedback P1" at bounding box center [216, 245] width 187 height 129
copy link "Home Feedback P1"
